Goal: Information Seeking & Learning: Find specific fact

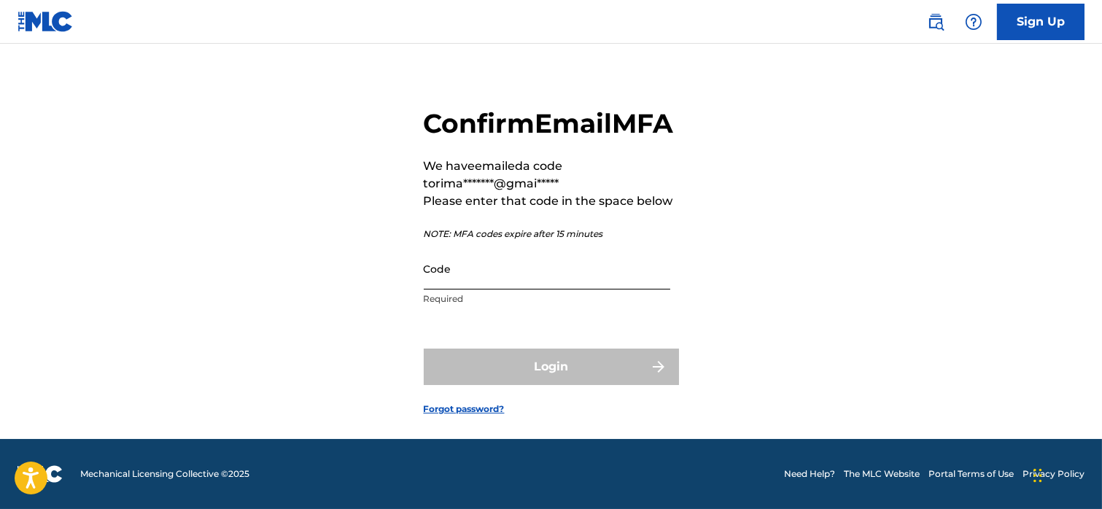
click at [478, 289] on input "Code" at bounding box center [547, 269] width 246 height 42
paste input "158011"
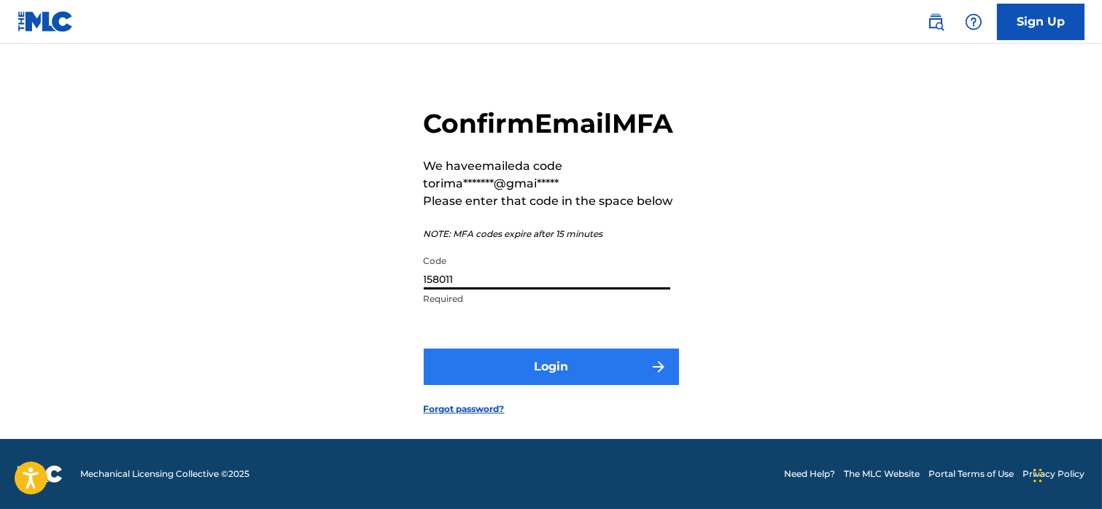
type input "158011"
click at [529, 385] on button "Login" at bounding box center [551, 367] width 255 height 36
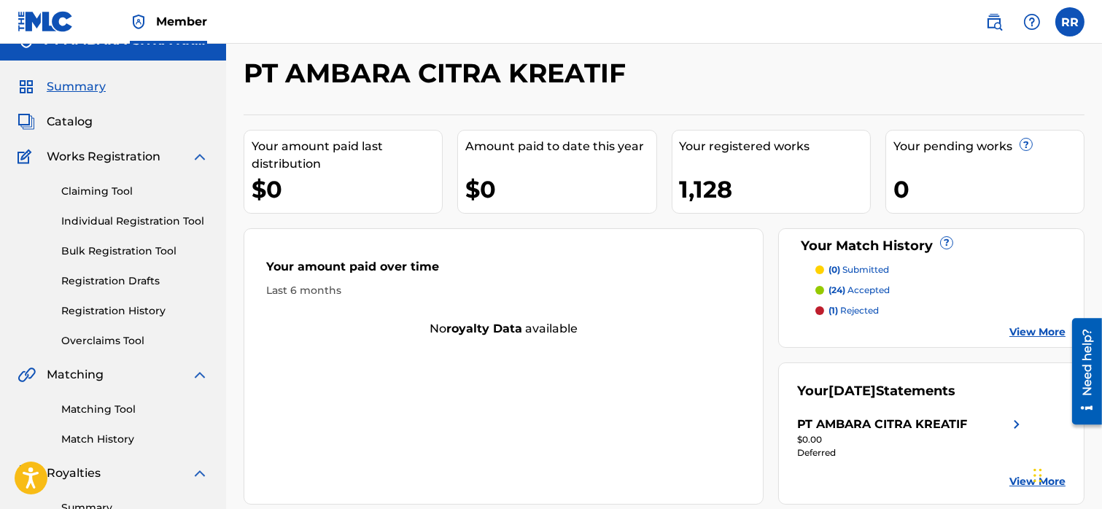
scroll to position [26, 0]
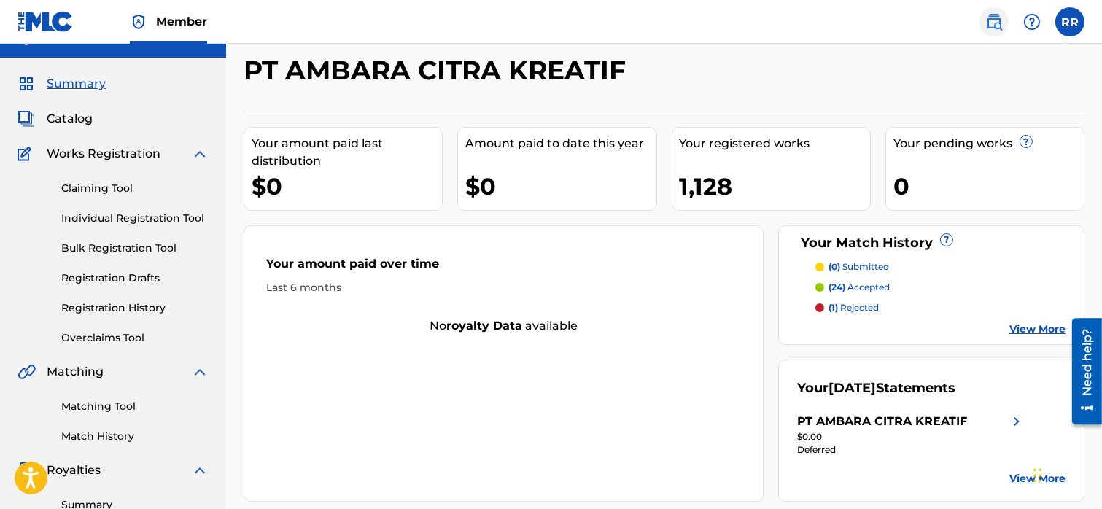
click at [993, 26] on img at bounding box center [993, 21] width 17 height 17
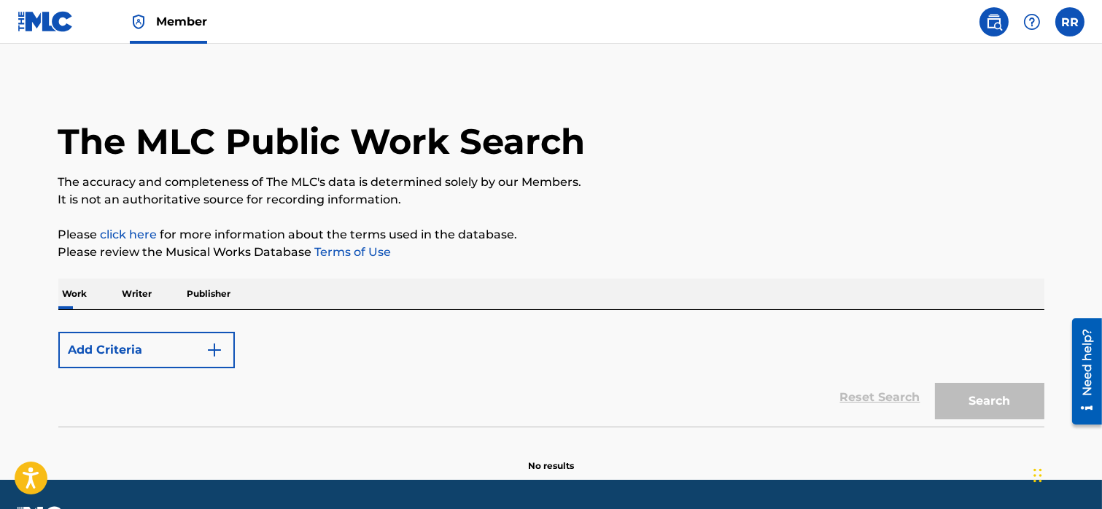
click at [147, 295] on p "Writer" at bounding box center [137, 294] width 39 height 31
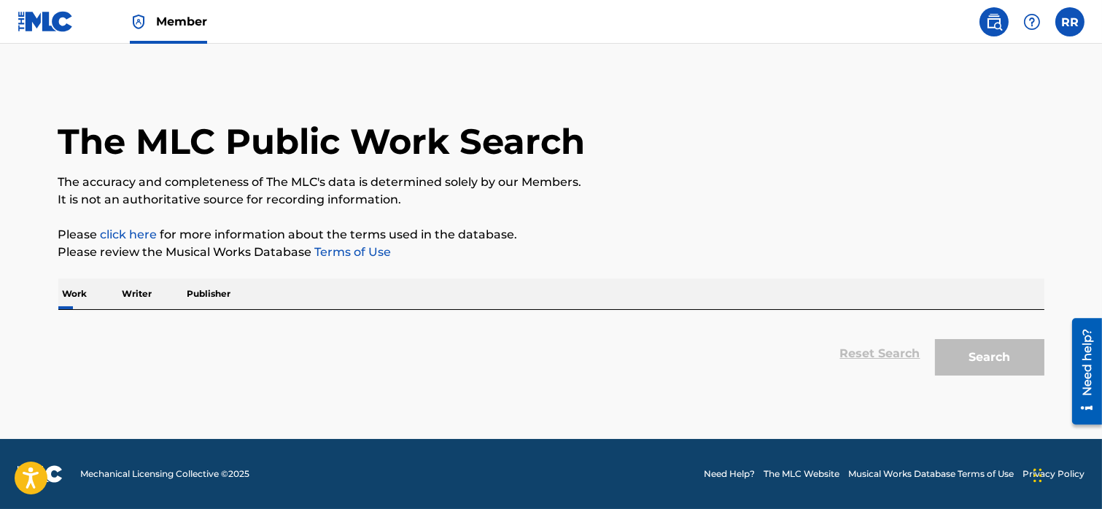
click at [139, 292] on p "Writer" at bounding box center [137, 294] width 39 height 31
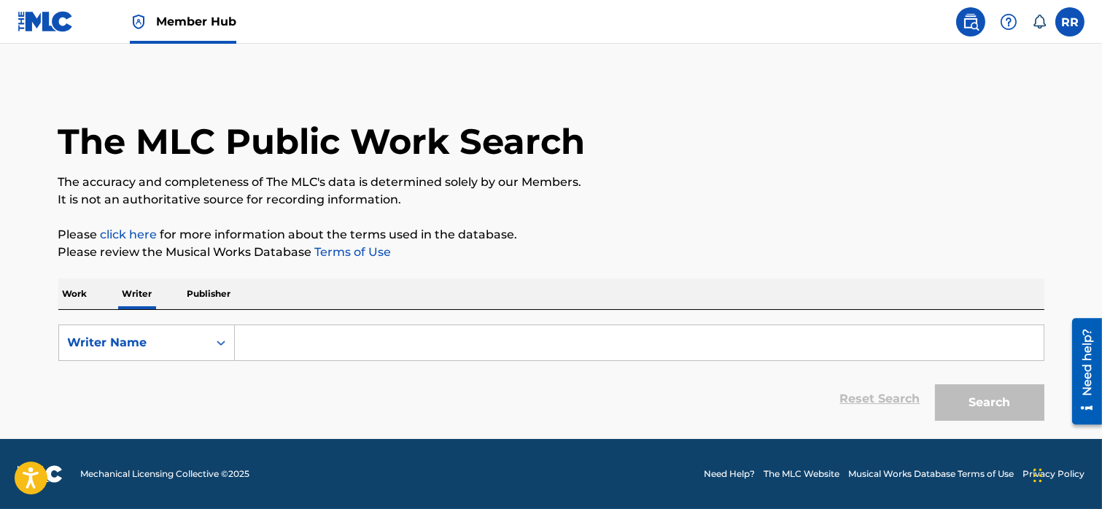
click at [275, 345] on input "Search Form" at bounding box center [639, 342] width 809 height 35
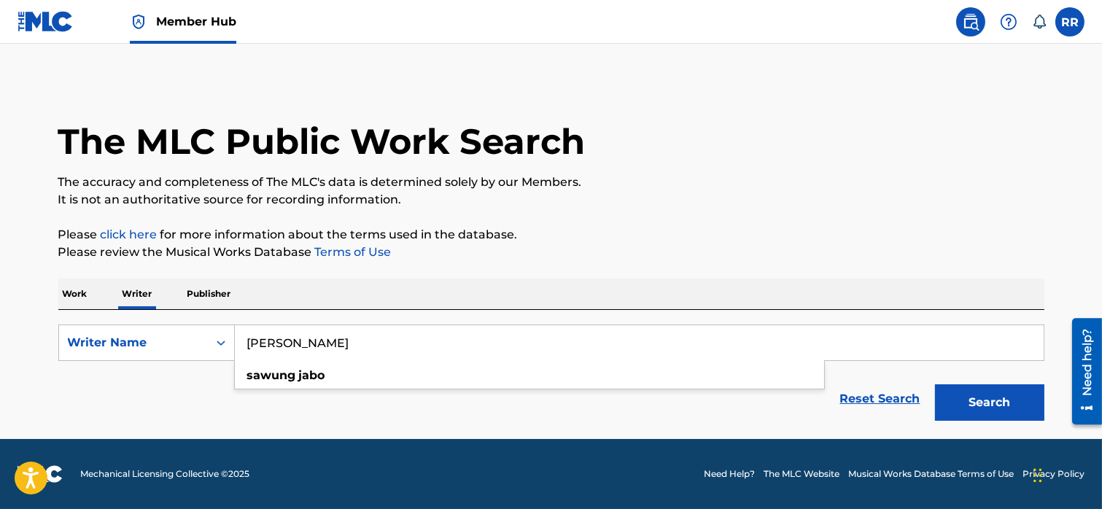
type input "[PERSON_NAME]"
click at [935, 384] on button "Search" at bounding box center [989, 402] width 109 height 36
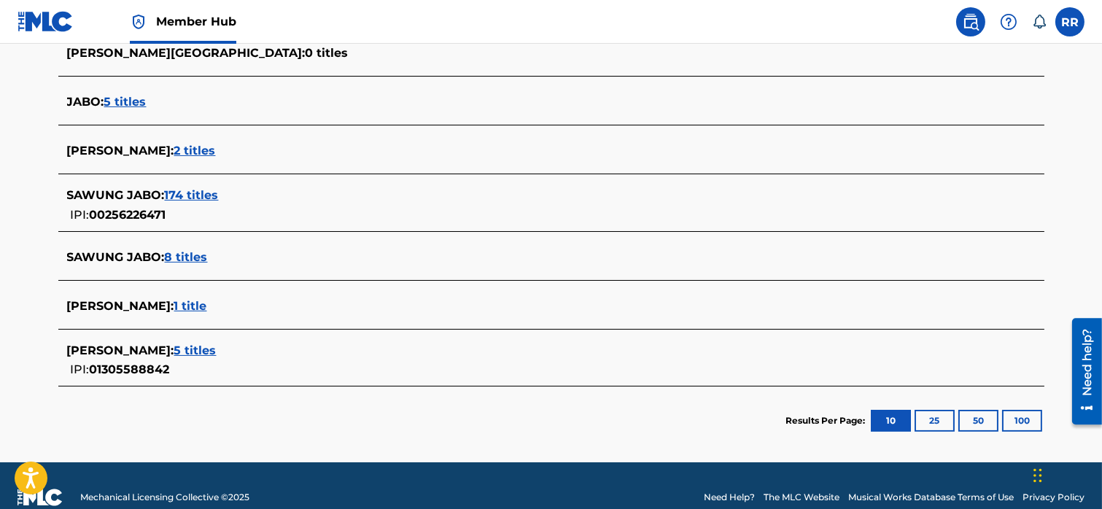
scroll to position [447, 0]
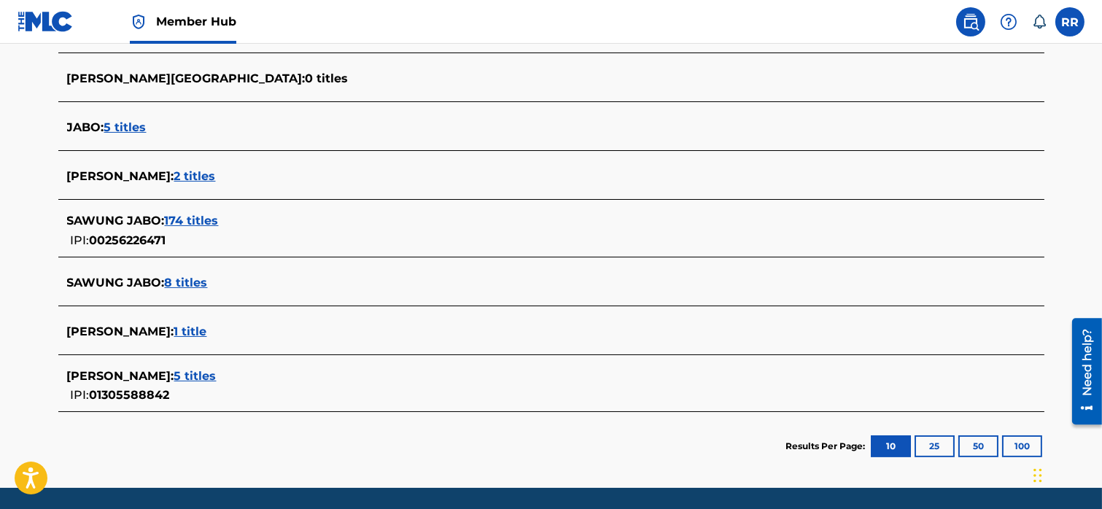
click at [136, 243] on span "00256226471" at bounding box center [128, 240] width 77 height 14
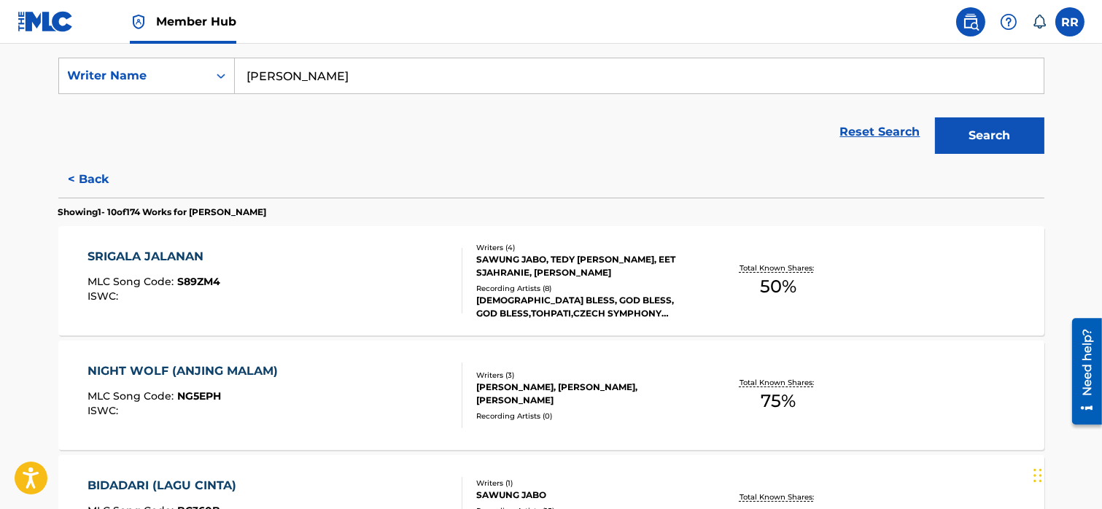
scroll to position [265, 0]
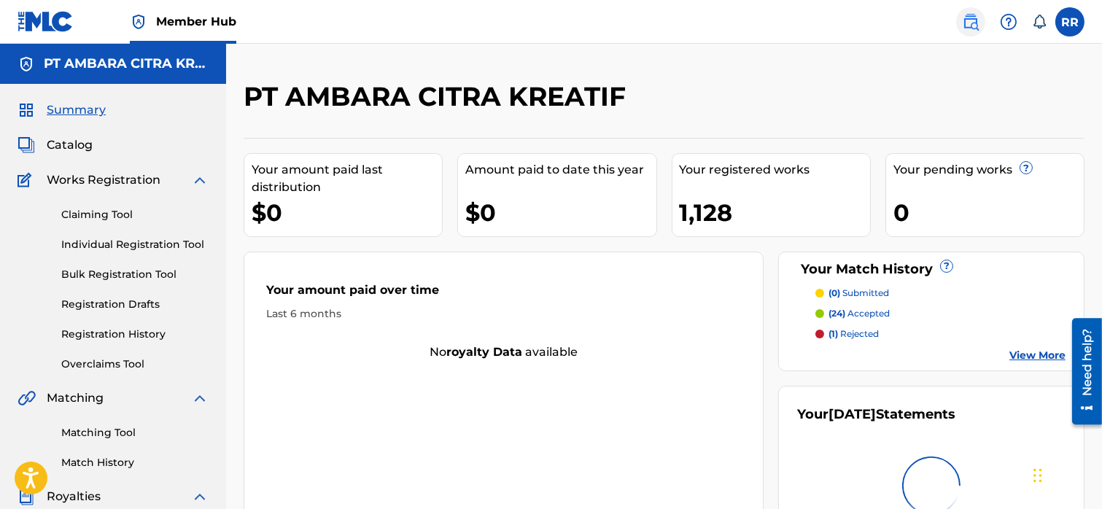
click at [976, 28] on img at bounding box center [970, 21] width 17 height 17
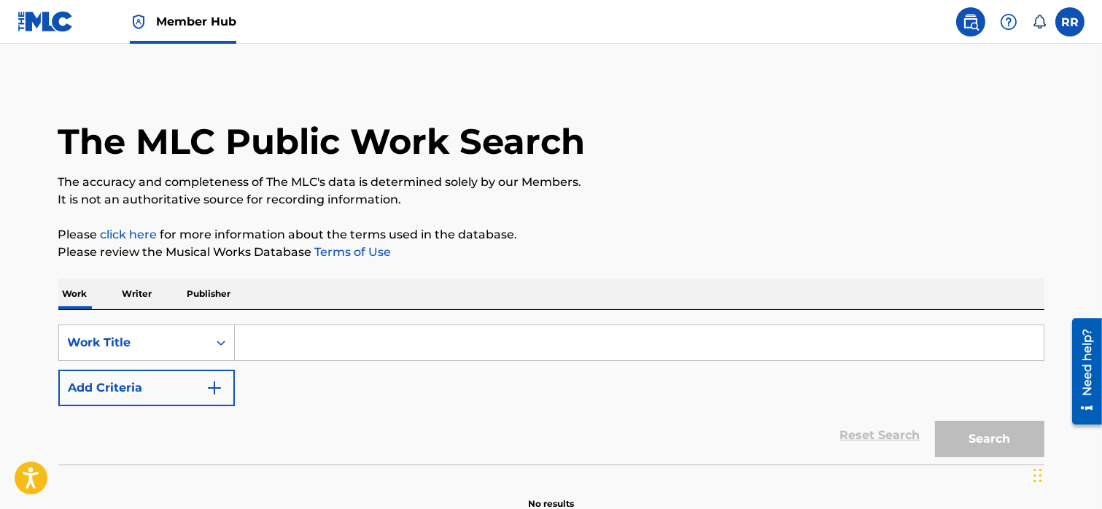
click at [277, 343] on input "Search Form" at bounding box center [639, 342] width 809 height 35
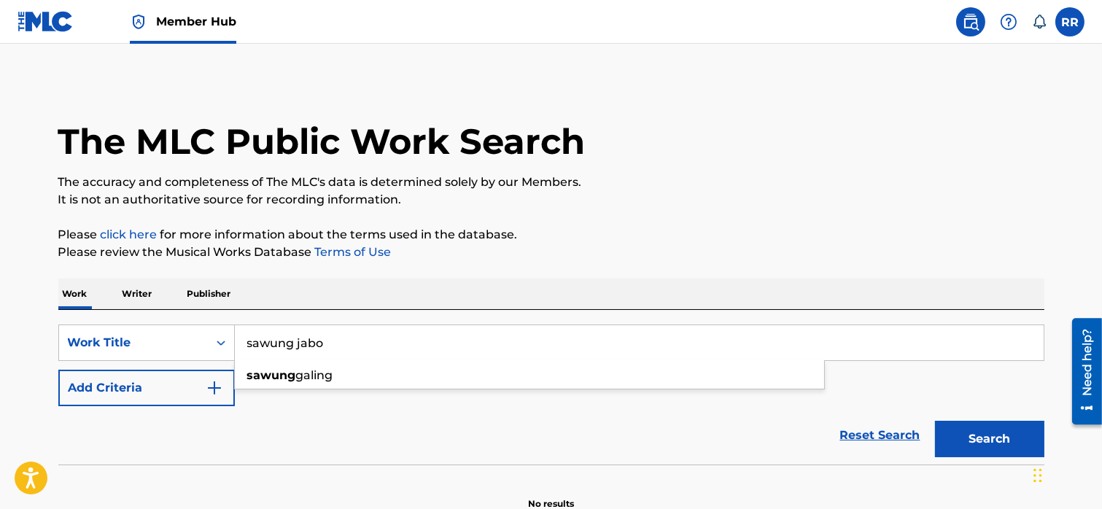
type input "sawung jabo"
click at [935, 421] on button "Search" at bounding box center [989, 439] width 109 height 36
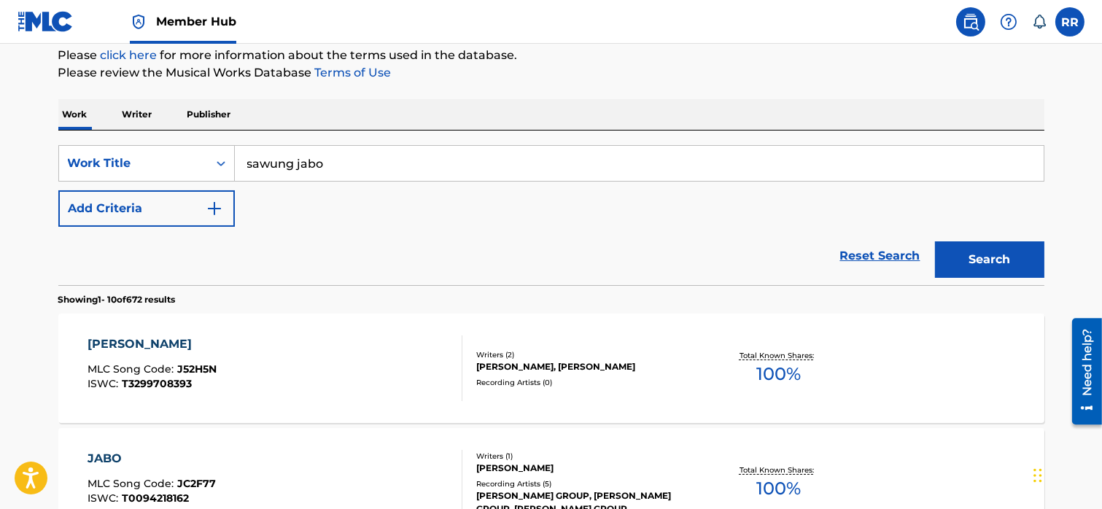
scroll to position [184, 0]
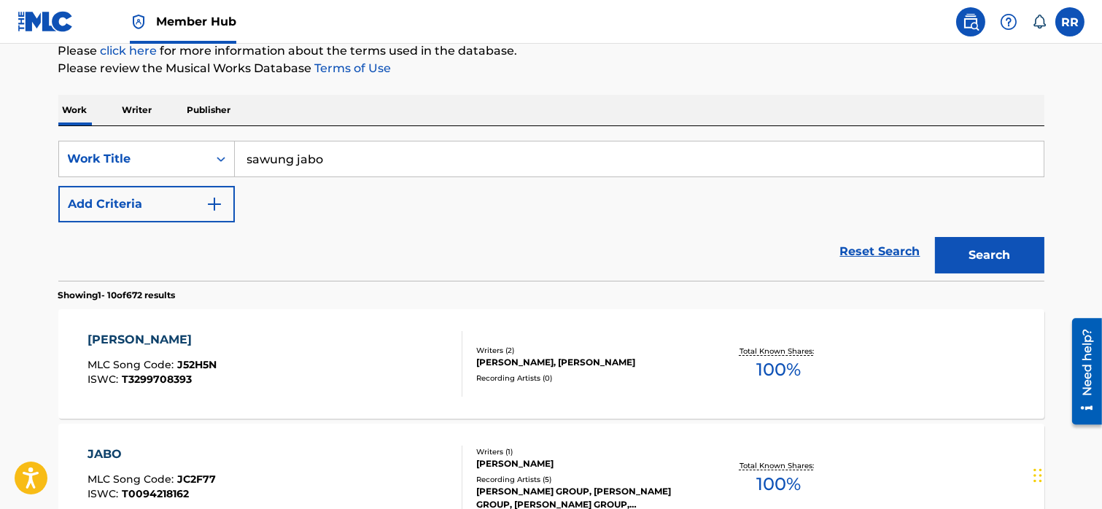
click at [140, 113] on p "Writer" at bounding box center [137, 110] width 39 height 31
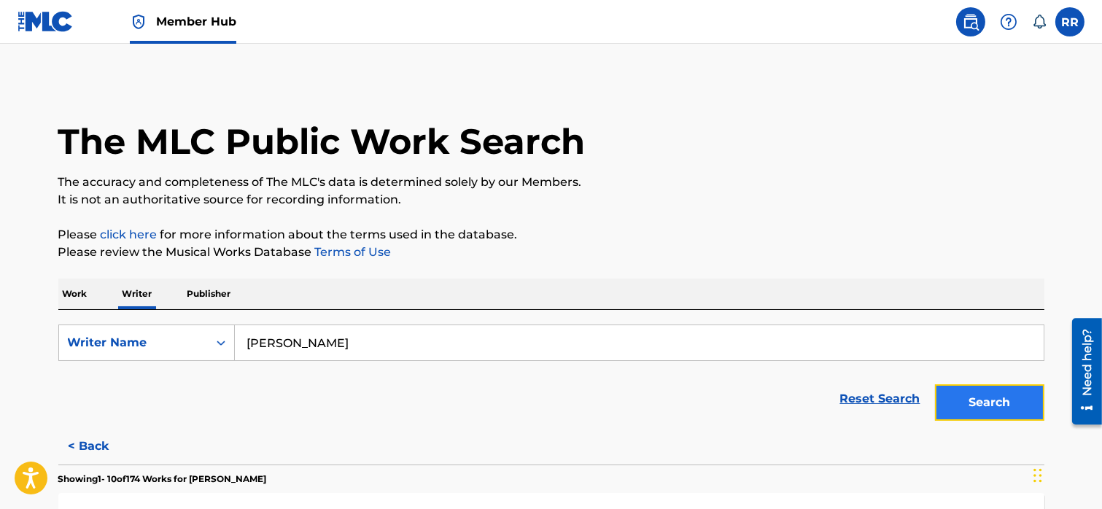
click at [976, 413] on button "Search" at bounding box center [989, 402] width 109 height 36
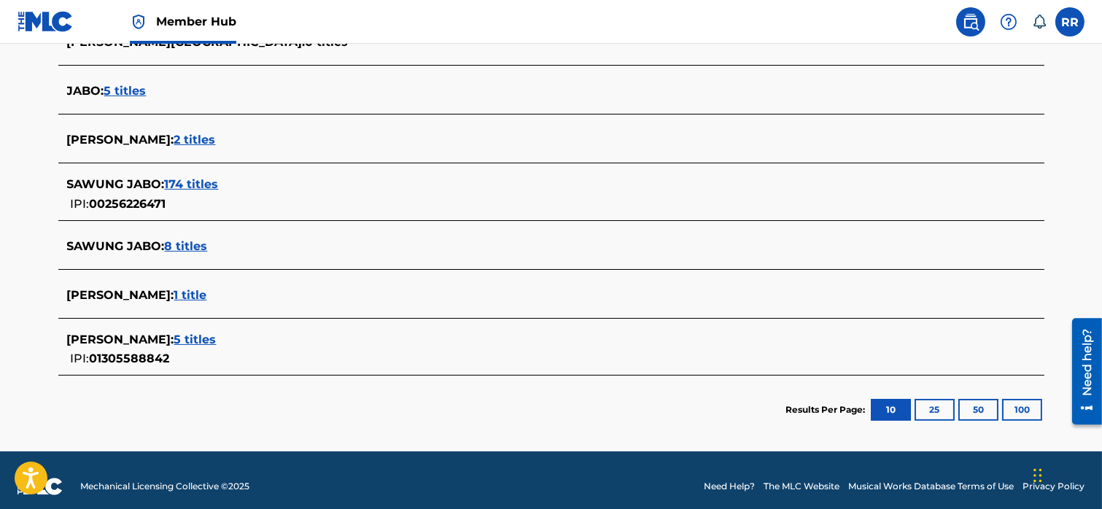
scroll to position [496, 0]
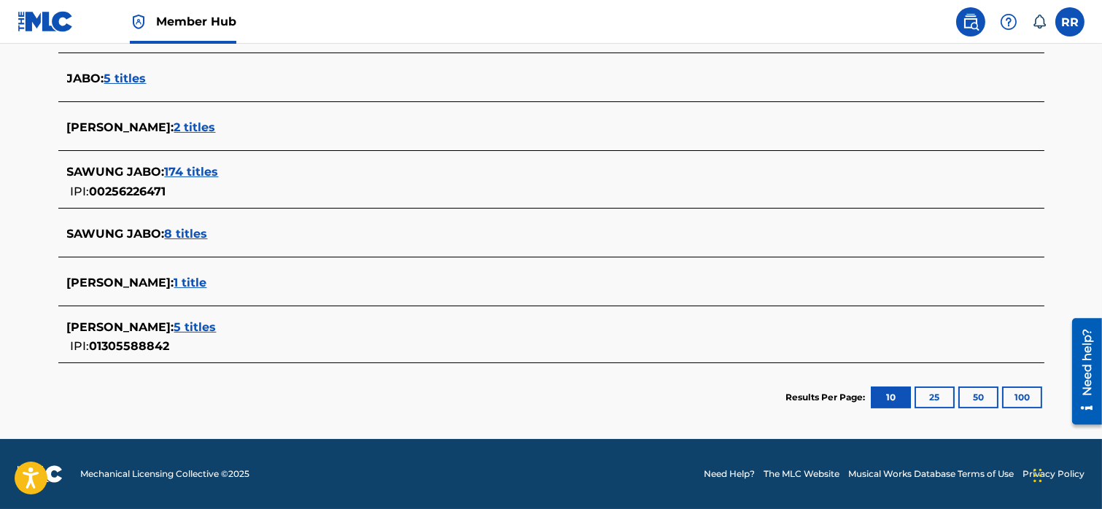
click at [174, 235] on span "8 titles" at bounding box center [186, 234] width 43 height 14
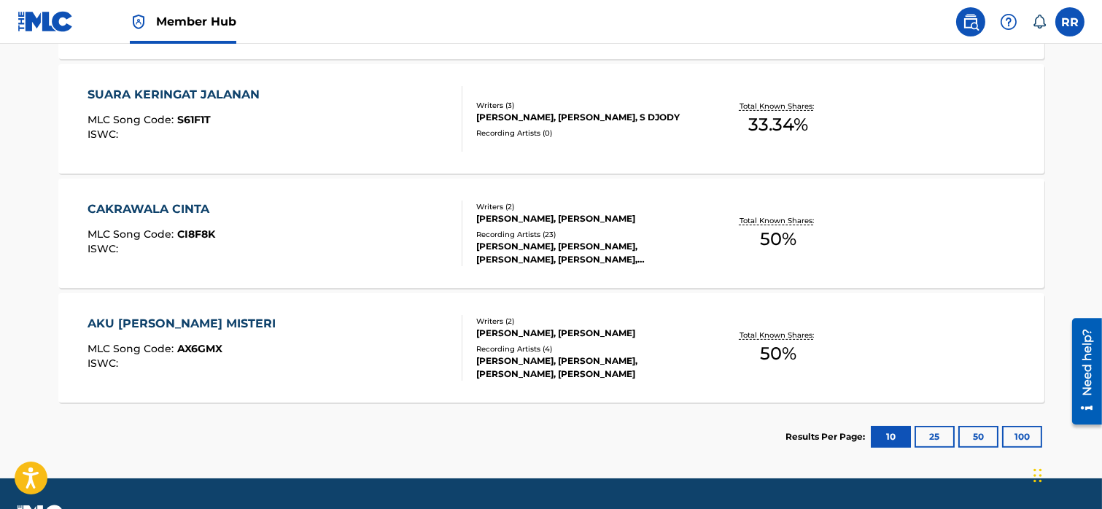
scroll to position [1040, 0]
